Goal: Information Seeking & Learning: Learn about a topic

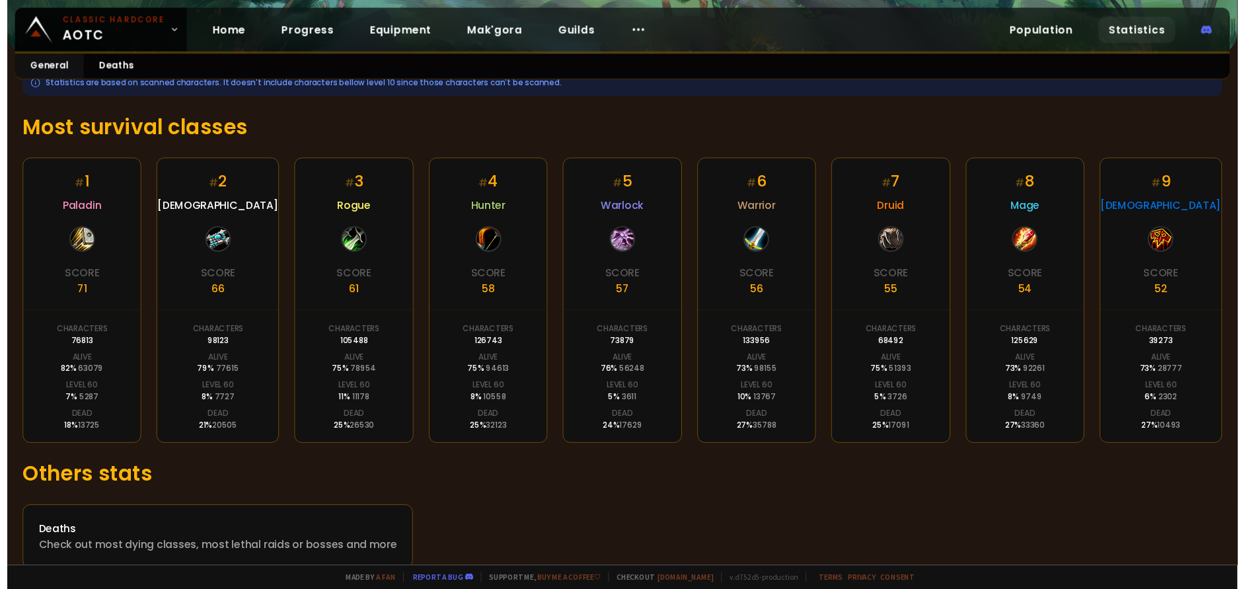
scroll to position [196, 0]
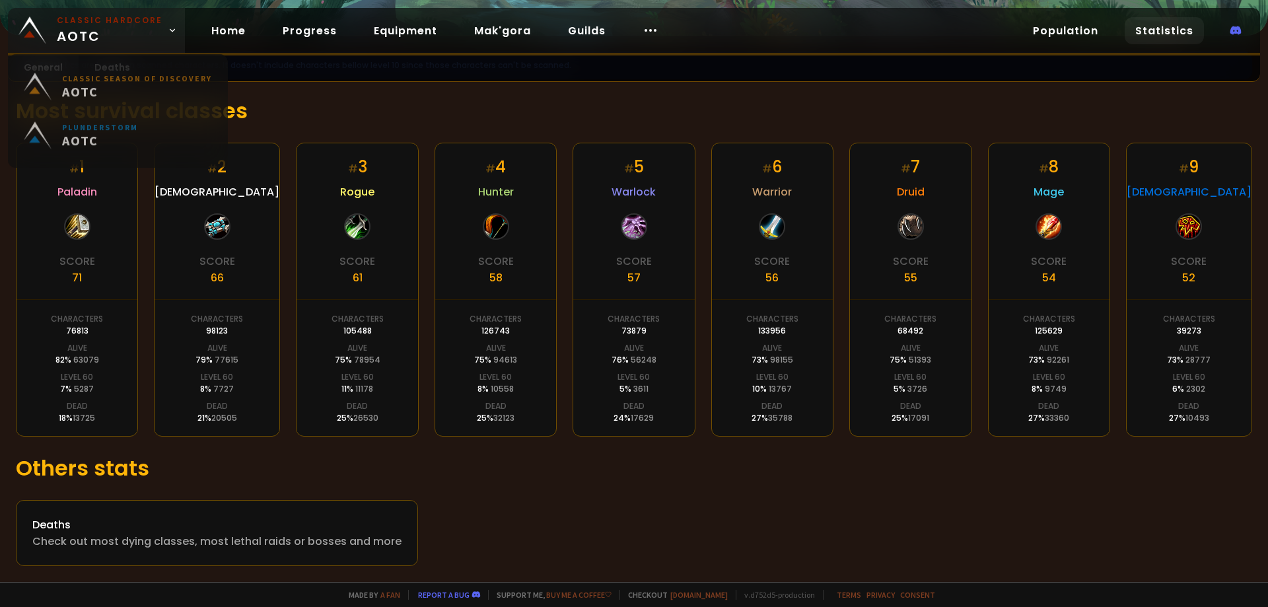
click at [89, 37] on span "Classic Hardcore AOTC" at bounding box center [110, 31] width 106 height 32
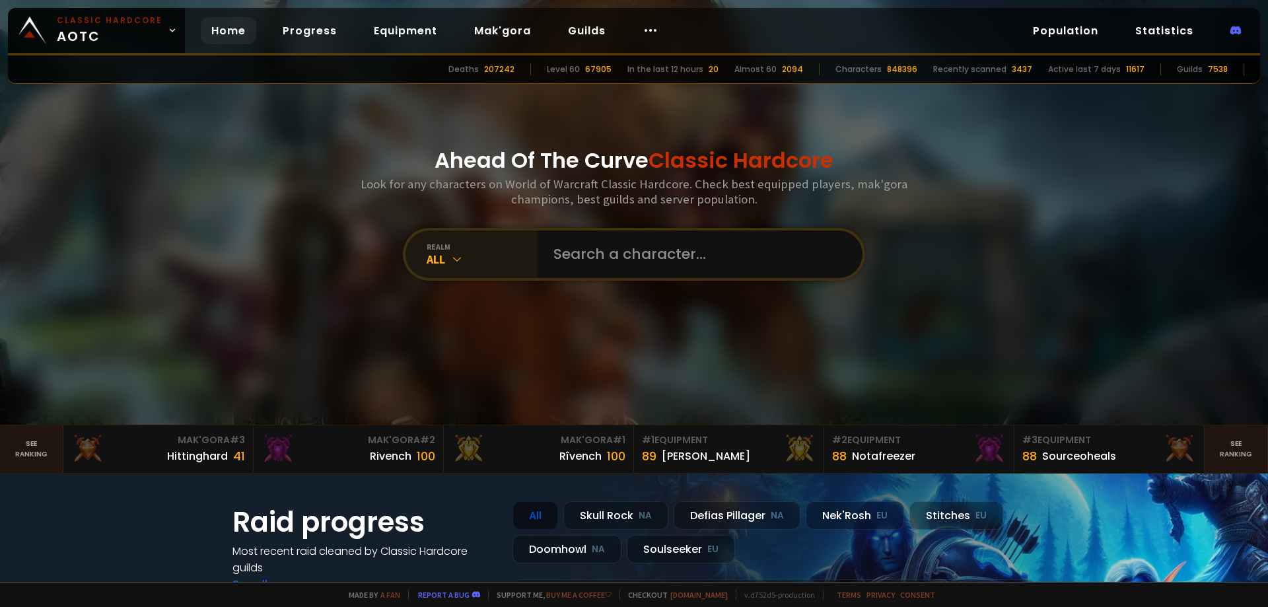
click at [451, 252] on icon at bounding box center [457, 258] width 13 height 13
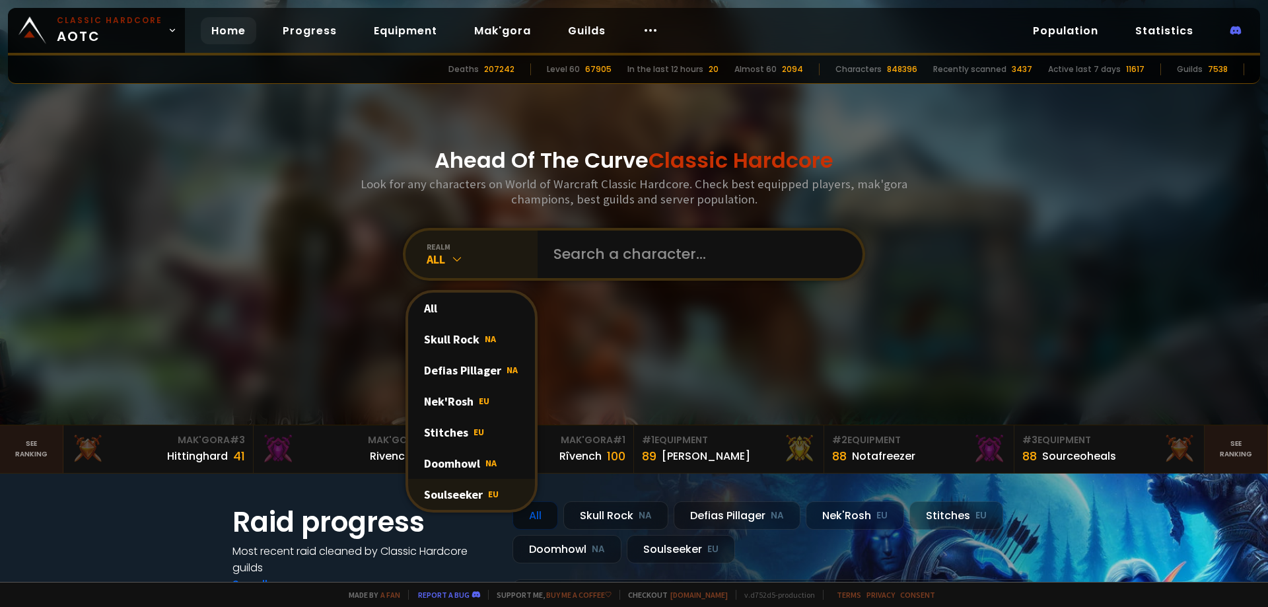
click at [459, 490] on div "Soulseeker EU" at bounding box center [471, 494] width 127 height 31
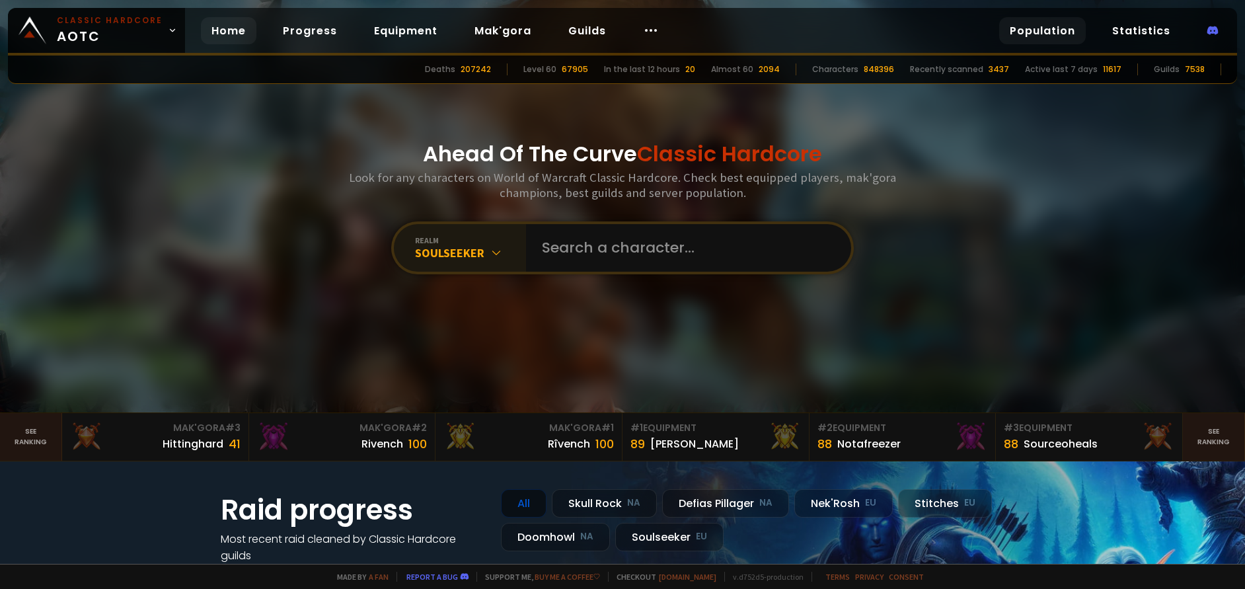
click at [1073, 33] on link "Population" at bounding box center [1042, 30] width 87 height 27
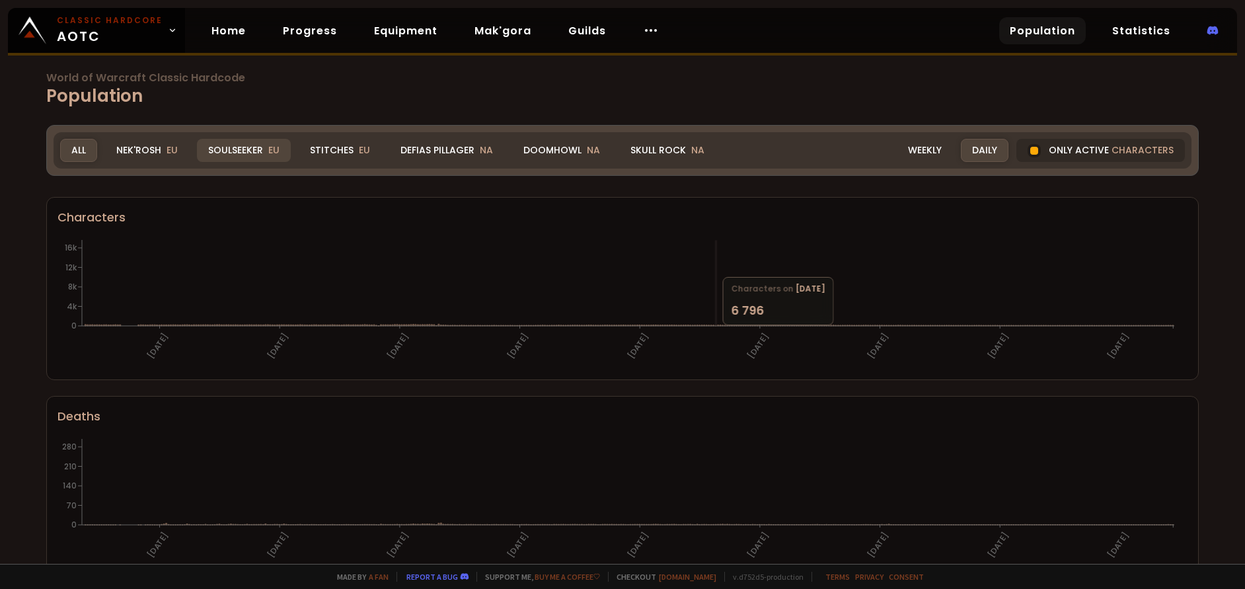
click at [219, 149] on div "Soulseeker EU" at bounding box center [244, 150] width 94 height 23
click at [231, 143] on div "Soulseeker EU" at bounding box center [244, 150] width 94 height 23
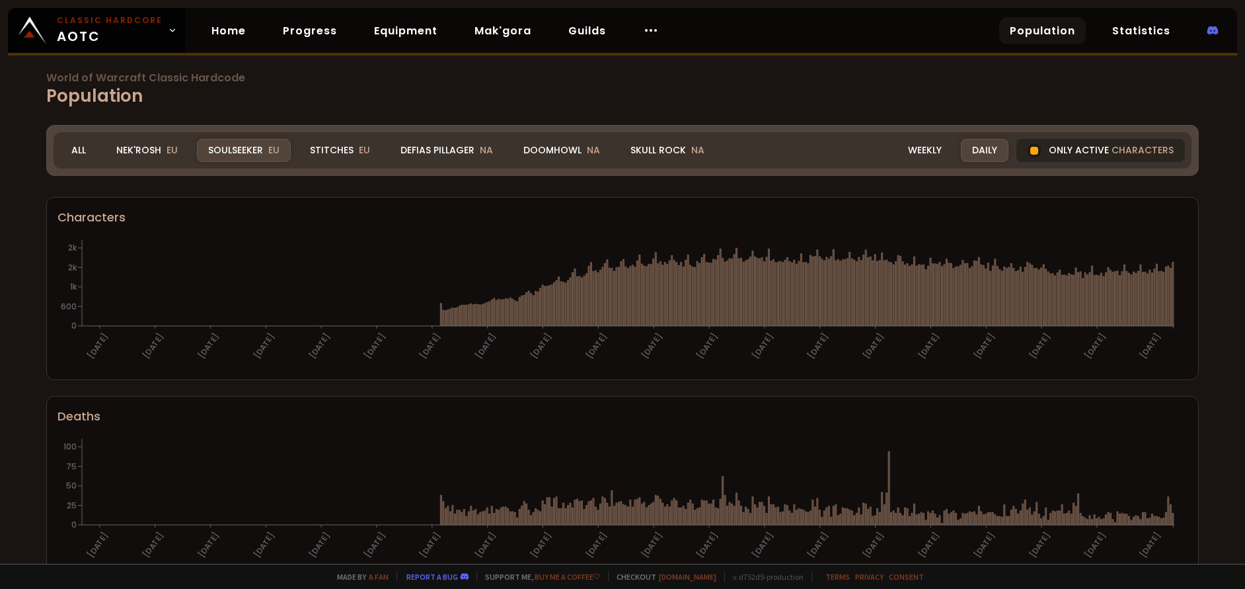
click at [1048, 149] on div "Only active characters" at bounding box center [1100, 150] width 168 height 23
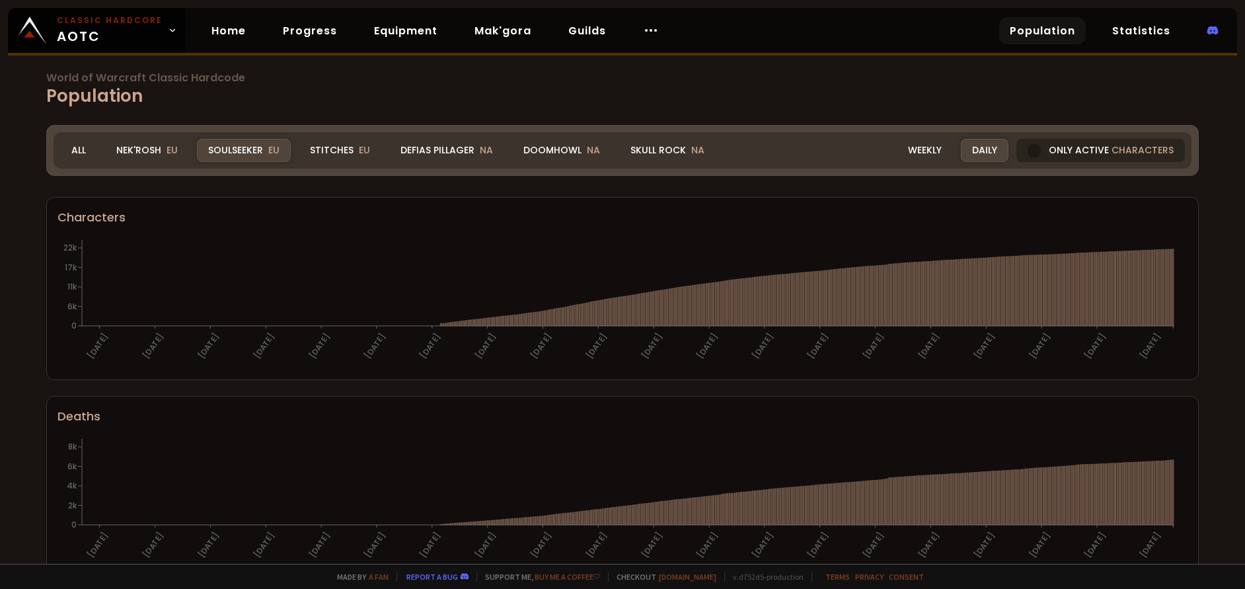
click at [1111, 143] on span "characters" at bounding box center [1142, 150] width 62 height 14
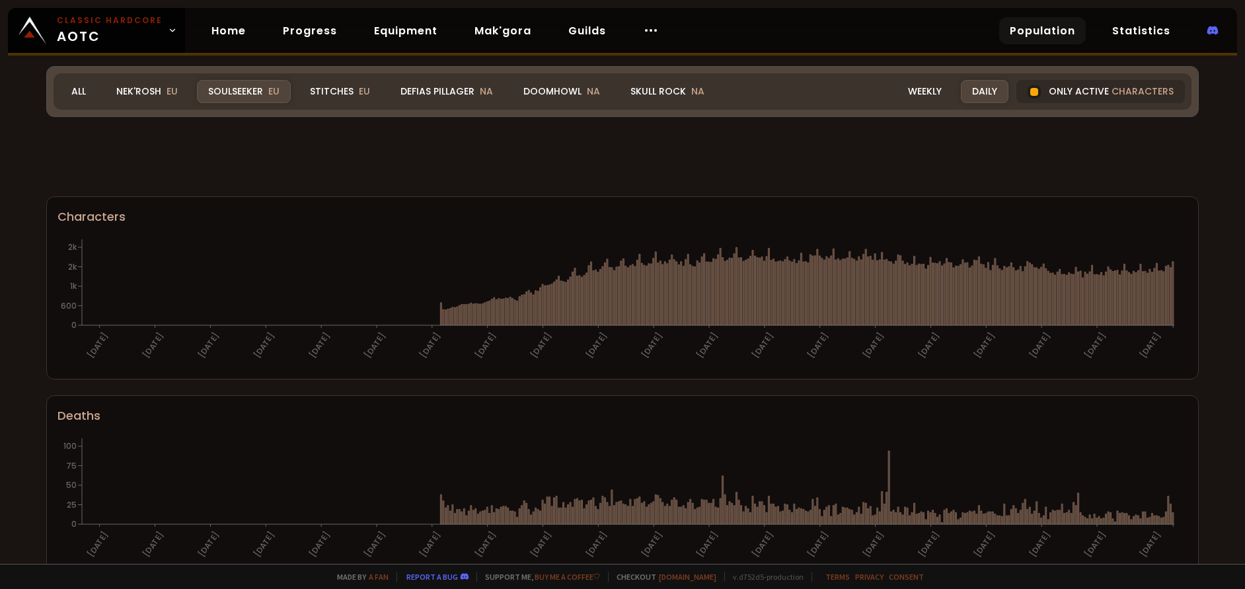
scroll to position [396, 0]
